Goal: Task Accomplishment & Management: Manage account settings

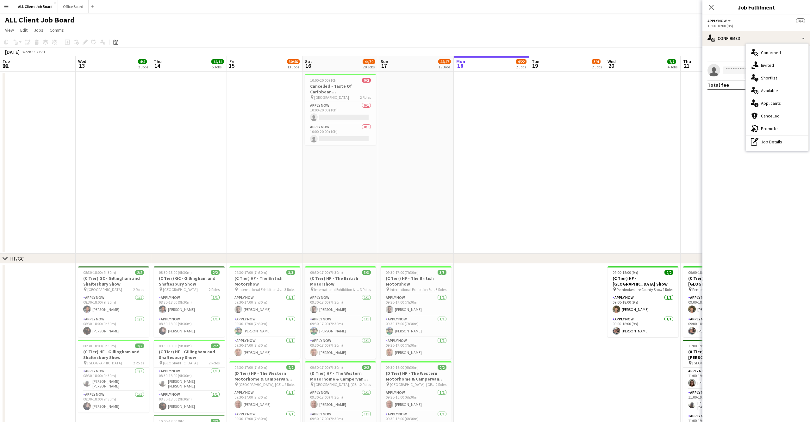
scroll to position [0, 220]
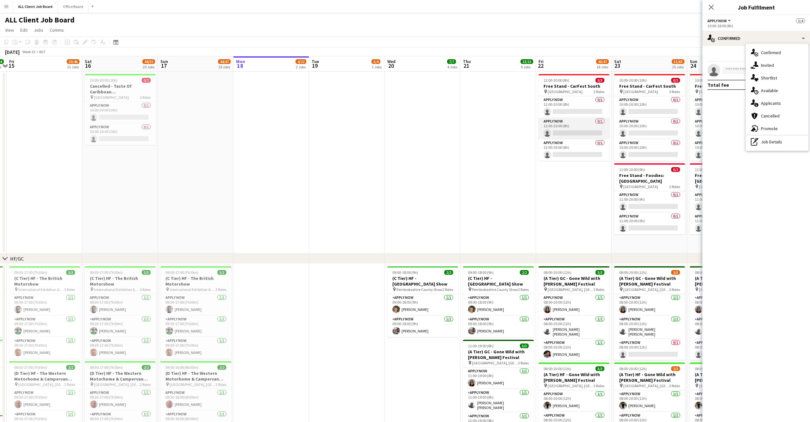
click at [553, 123] on app-card-role "APPLY NOW 0/1 12:00-20:00 (8h) single-neutral-actions" at bounding box center [574, 129] width 71 height 22
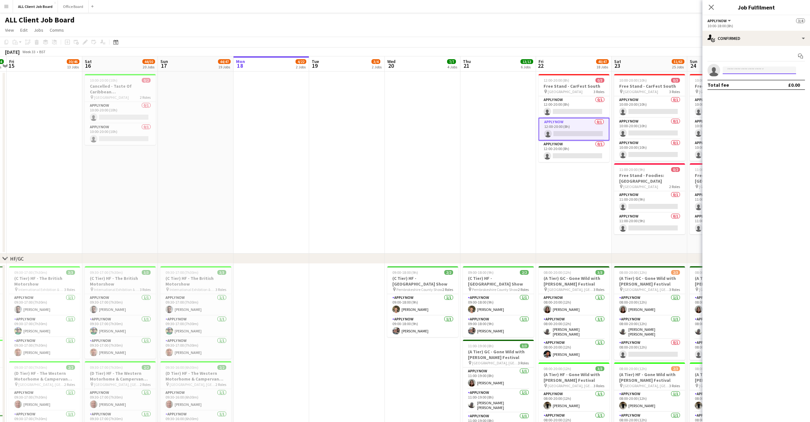
click at [740, 71] on input at bounding box center [759, 70] width 73 height 8
type input "*"
type input "*******"
drag, startPoint x: 750, startPoint y: 84, endPoint x: 755, endPoint y: 90, distance: 7.9
click at [755, 90] on span "[PHONE_NUMBER]" at bounding box center [759, 89] width 63 height 5
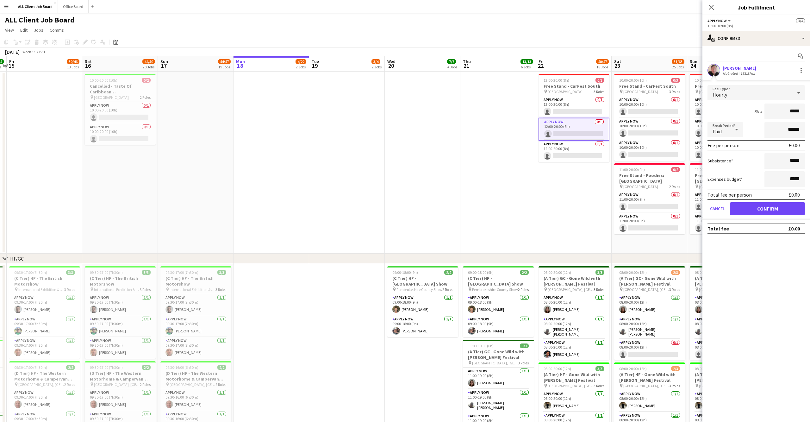
click at [713, 66] on app-user-avatar at bounding box center [713, 70] width 13 height 13
click at [751, 66] on div "[PERSON_NAME]" at bounding box center [740, 68] width 34 height 6
click at [744, 66] on div "[PERSON_NAME]" at bounding box center [740, 68] width 34 height 6
click at [713, 67] on app-user-avatar at bounding box center [713, 70] width 13 height 13
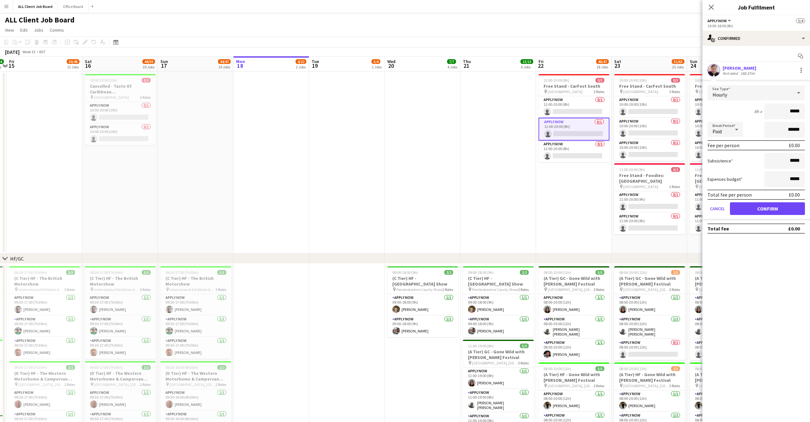
click at [711, 72] on app-user-avatar at bounding box center [713, 70] width 13 height 13
drag, startPoint x: 776, startPoint y: 67, endPoint x: 780, endPoint y: 67, distance: 3.8
click at [776, 67] on div "[PERSON_NAME] Not rated 188.37mi" at bounding box center [756, 70] width 108 height 13
click at [800, 70] on div at bounding box center [800, 70] width 1 height 1
click at [755, 69] on div at bounding box center [405, 211] width 810 height 422
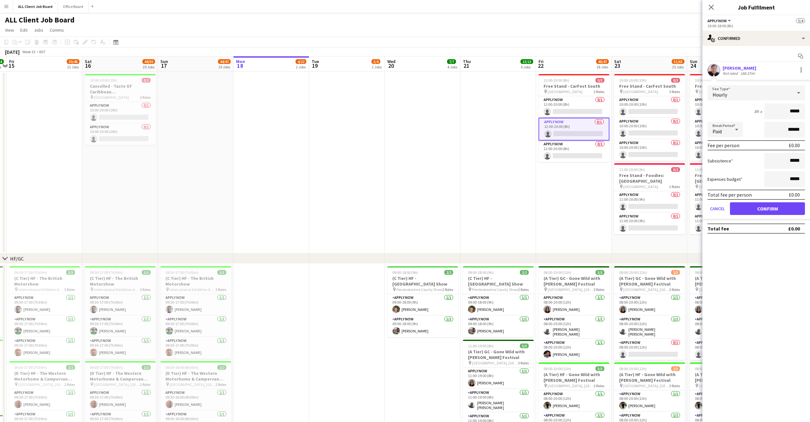
drag, startPoint x: 742, startPoint y: 69, endPoint x: 737, endPoint y: 69, distance: 5.4
click at [742, 69] on div "[PERSON_NAME]" at bounding box center [740, 68] width 34 height 6
click at [717, 69] on app-user-avatar at bounding box center [713, 70] width 13 height 13
click at [743, 65] on div "[PERSON_NAME]" at bounding box center [740, 68] width 34 height 6
drag, startPoint x: 729, startPoint y: 69, endPoint x: 725, endPoint y: 69, distance: 3.8
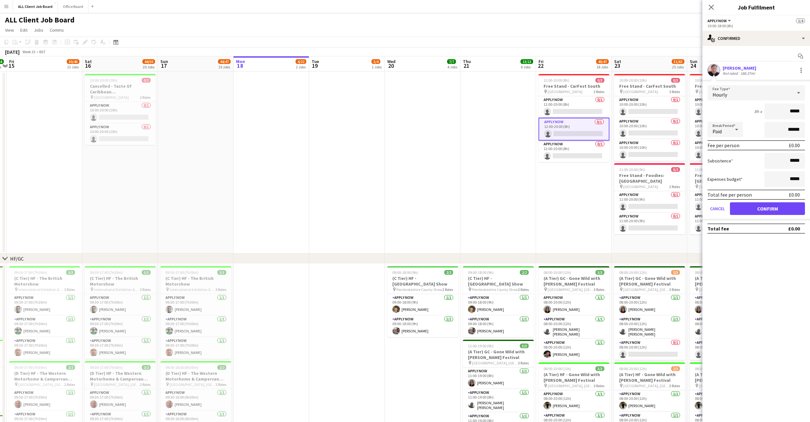
click at [729, 69] on div "[PERSON_NAME]" at bounding box center [740, 68] width 34 height 6
click at [714, 70] on app-user-avatar at bounding box center [713, 70] width 13 height 13
click at [733, 69] on div "[PERSON_NAME]" at bounding box center [740, 68] width 34 height 6
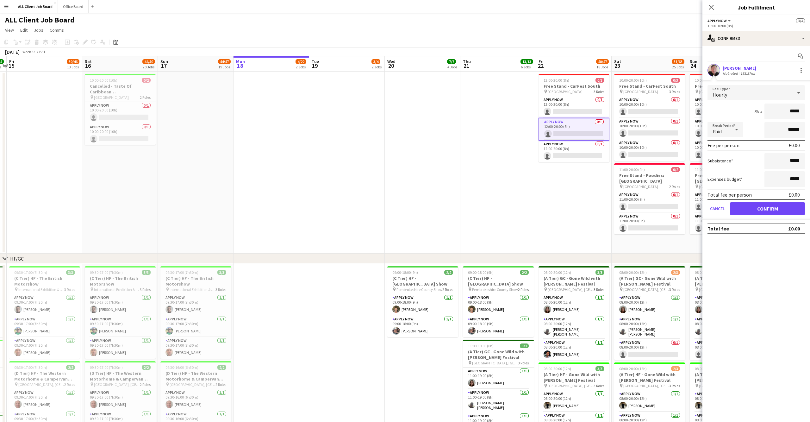
click at [705, 3] on div "Close pop-in" at bounding box center [711, 7] width 18 height 15
click at [711, 5] on icon "Close pop-in" at bounding box center [711, 7] width 5 height 5
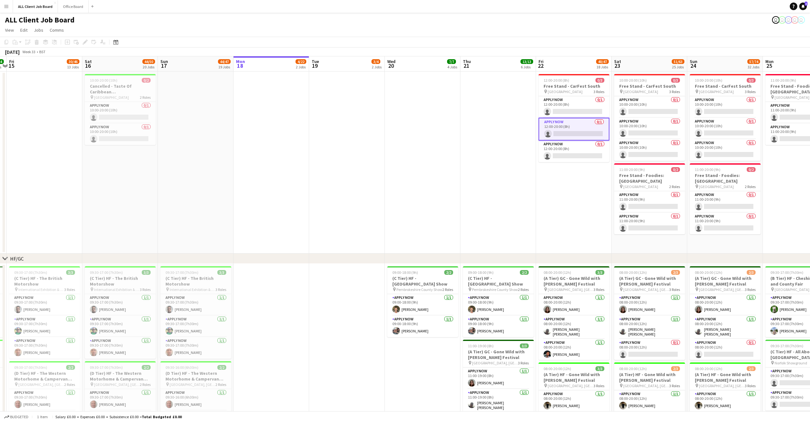
click at [6, 6] on app-icon "Menu" at bounding box center [6, 6] width 5 height 5
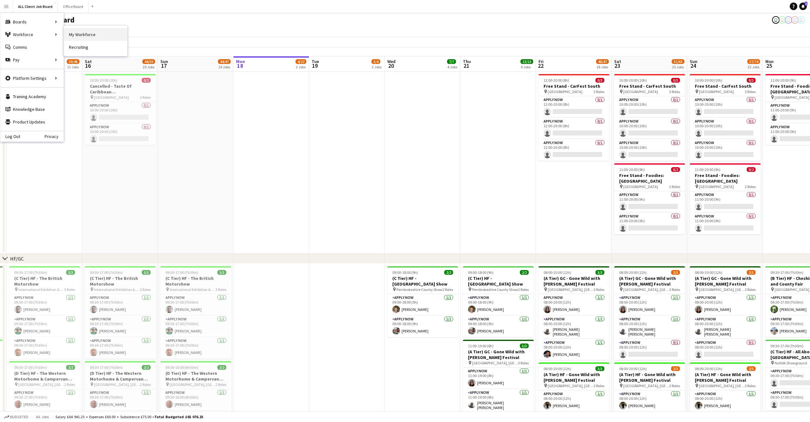
click at [88, 35] on link "My Workforce" at bounding box center [95, 34] width 63 height 13
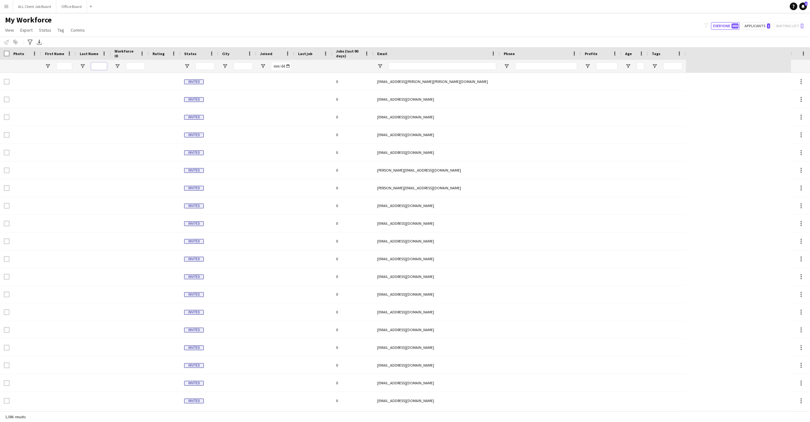
click at [92, 64] on input "Last Name Filter Input" at bounding box center [99, 66] width 16 height 8
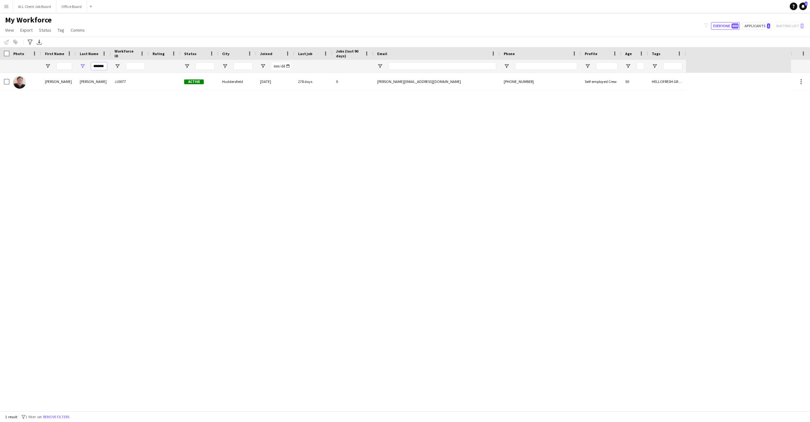
type input "*******"
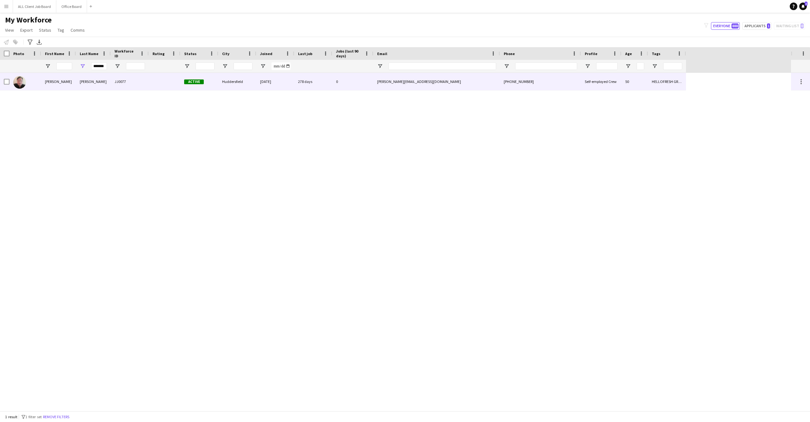
drag, startPoint x: 92, startPoint y: 64, endPoint x: 56, endPoint y: 82, distance: 40.5
click at [56, 82] on div "Jonathan" at bounding box center [58, 81] width 35 height 17
click at [53, 82] on div "Jonathan" at bounding box center [58, 81] width 35 height 17
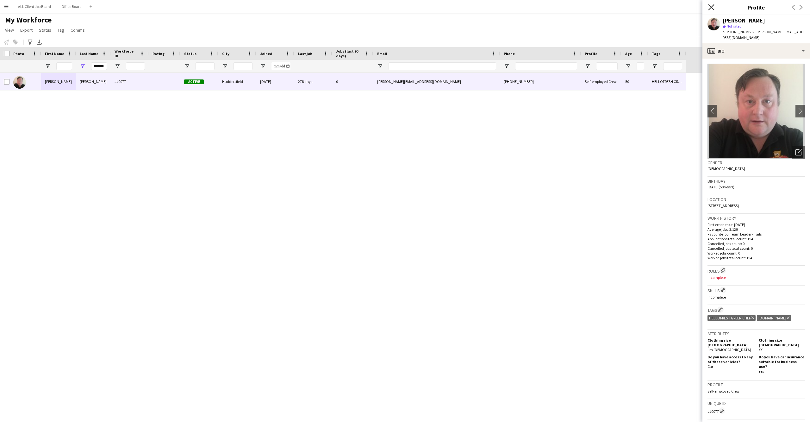
click at [712, 5] on icon "Close pop-in" at bounding box center [711, 7] width 6 height 6
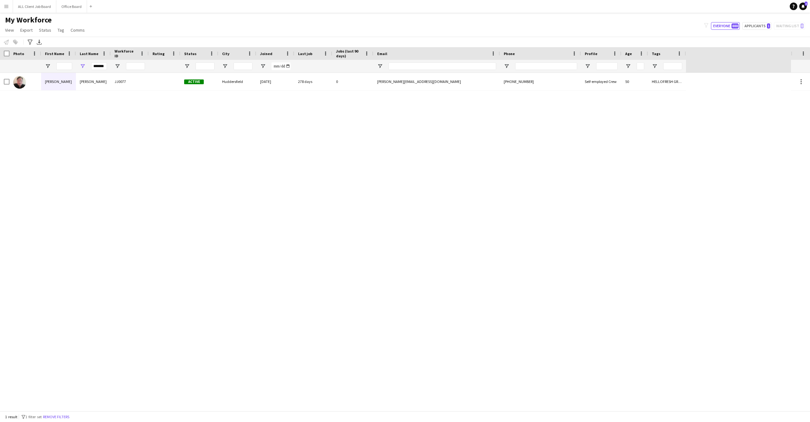
click at [636, 27] on div "My Workforce View Views Default view Basic Info Report New view Update view Del…" at bounding box center [405, 26] width 810 height 22
drag, startPoint x: 100, startPoint y: 65, endPoint x: 79, endPoint y: 64, distance: 21.2
click at [79, 64] on div "*******" at bounding box center [93, 66] width 35 height 13
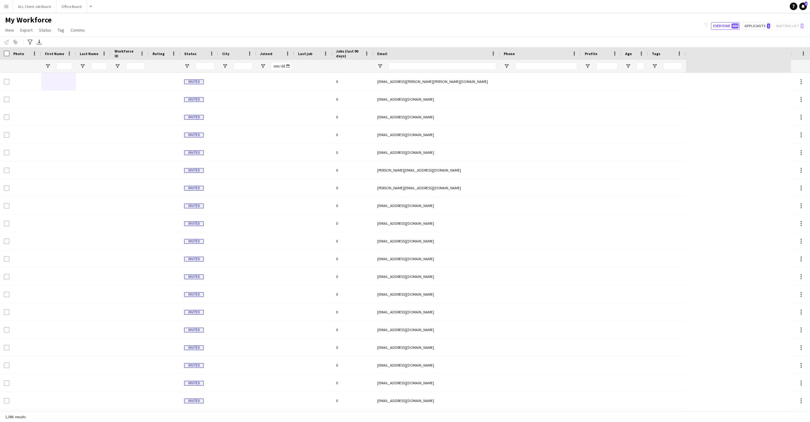
click at [6, 4] on app-icon "Menu" at bounding box center [6, 6] width 5 height 5
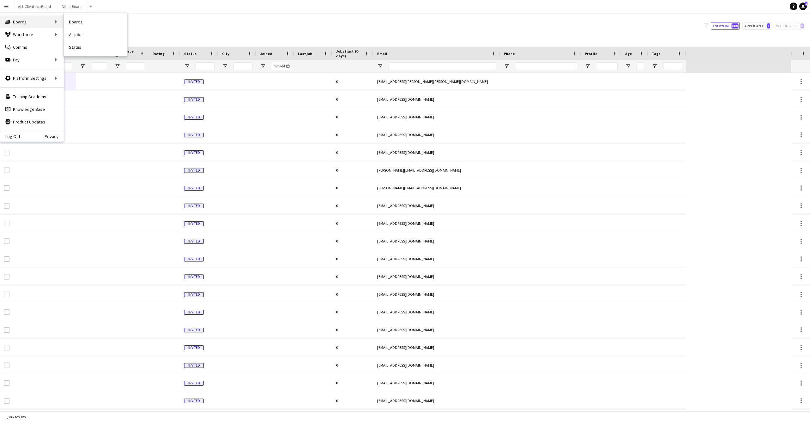
click at [34, 22] on div "Boards Boards" at bounding box center [31, 22] width 63 height 13
click at [76, 23] on link "Boards" at bounding box center [95, 22] width 63 height 13
